Goal: Transaction & Acquisition: Download file/media

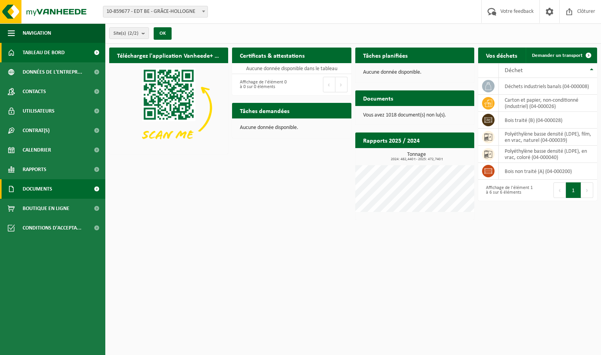
click at [49, 192] on span "Documents" at bounding box center [38, 189] width 30 height 20
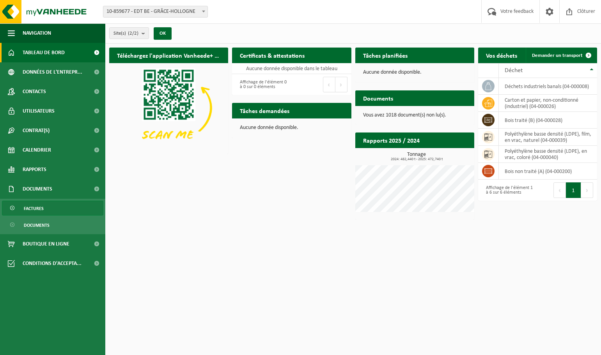
click at [50, 207] on link "Factures" at bounding box center [52, 208] width 101 height 15
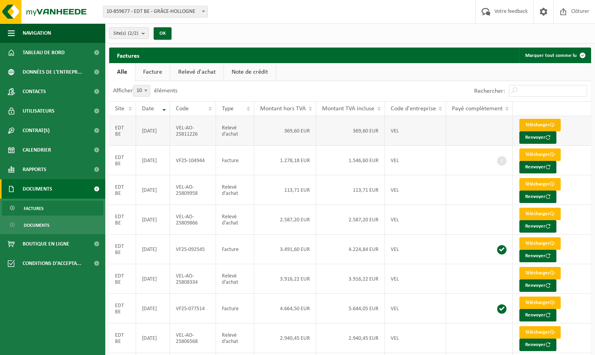
click at [540, 124] on link "Télécharger" at bounding box center [540, 125] width 41 height 12
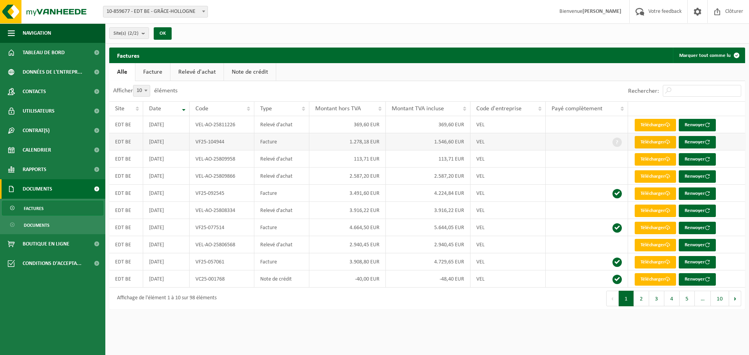
click at [601, 142] on span at bounding box center [667, 142] width 5 height 5
